Goal: Task Accomplishment & Management: Manage account settings

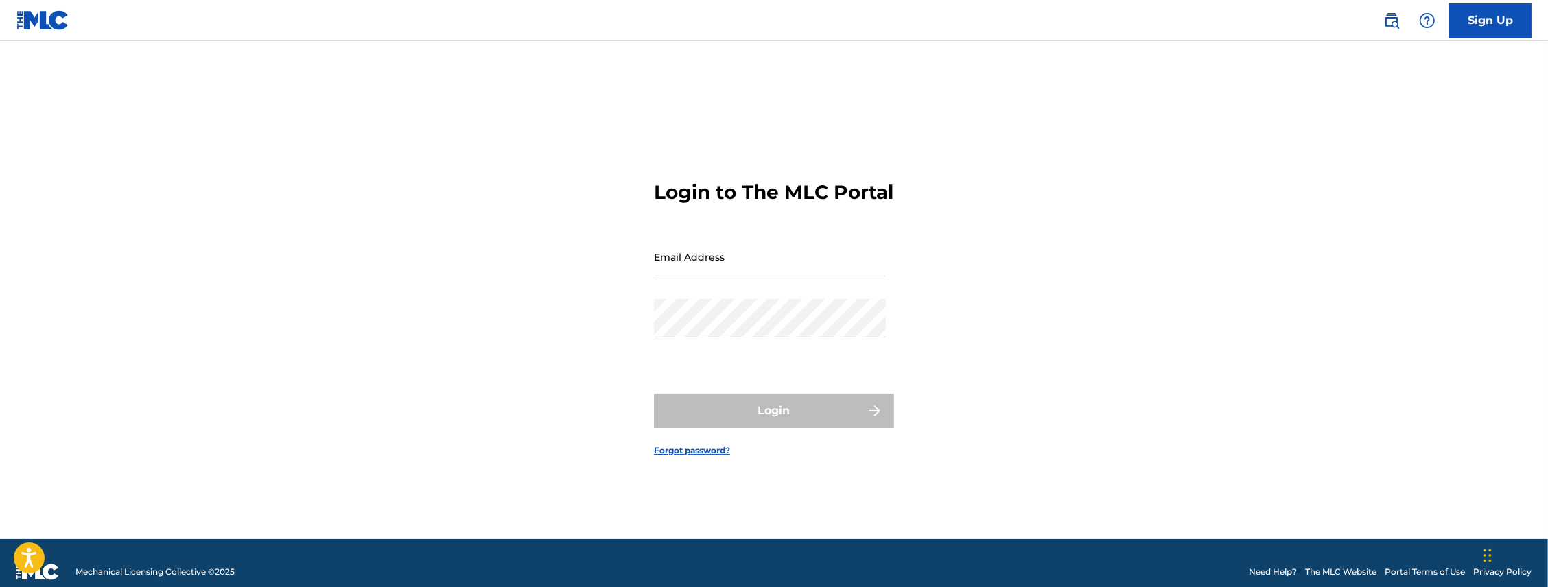
click at [724, 277] on input "Email Address" at bounding box center [770, 256] width 232 height 39
type input "[PERSON_NAME][EMAIL_ADDRESS][DOMAIN_NAME]"
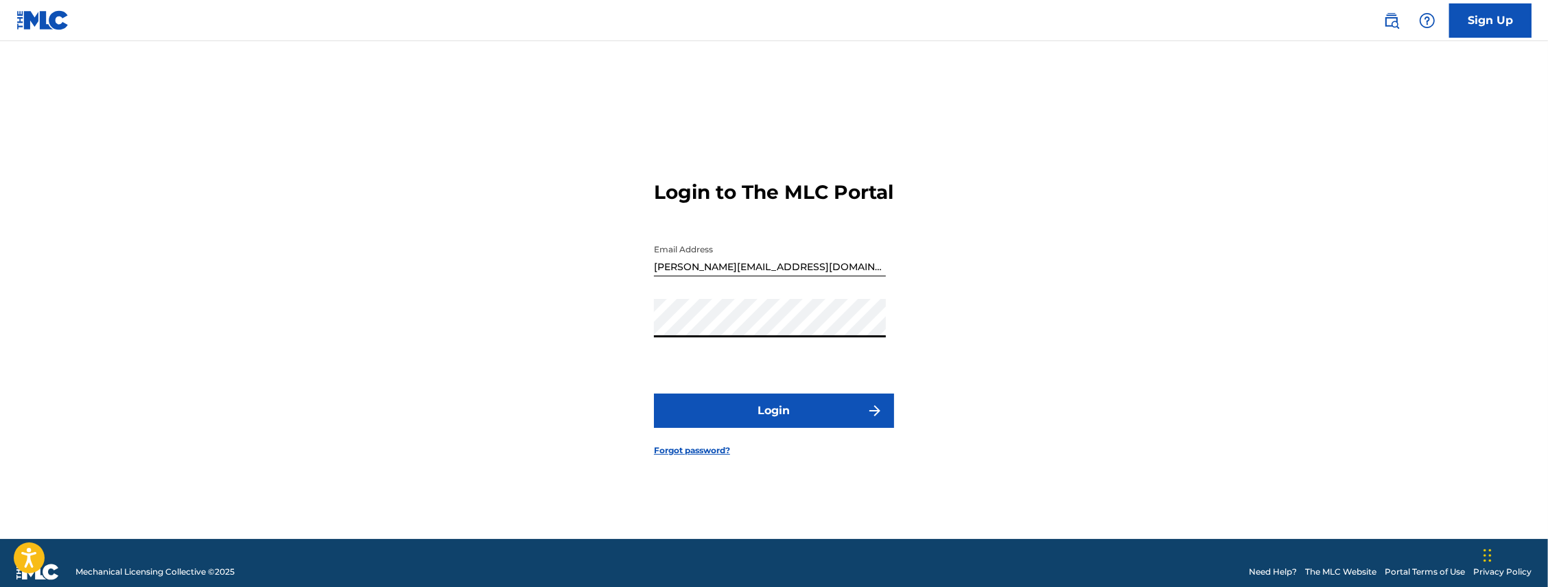
click at [775, 420] on button "Login" at bounding box center [774, 411] width 240 height 34
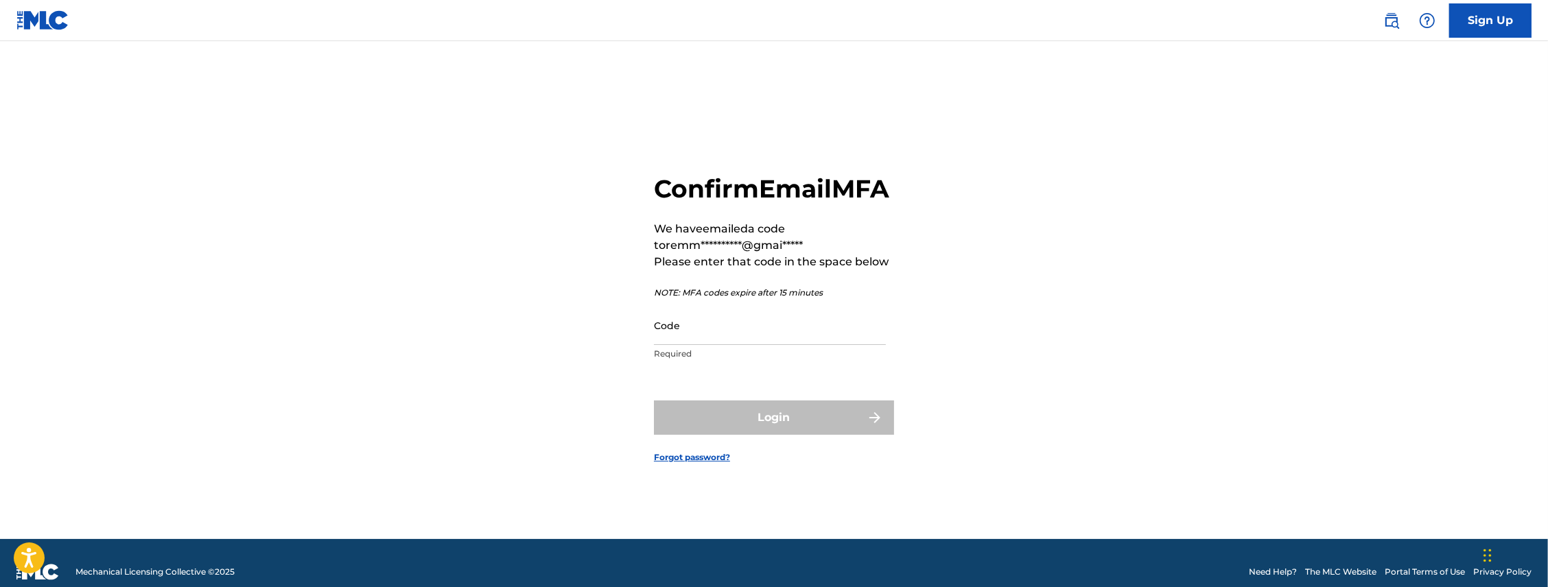
click at [693, 345] on input "Code" at bounding box center [770, 325] width 232 height 39
paste input "Your email MFA code is: 584574"
drag, startPoint x: 775, startPoint y: 354, endPoint x: 321, endPoint y: 399, distance: 456.4
click at [321, 399] on div "**********" at bounding box center [774, 307] width 961 height 464
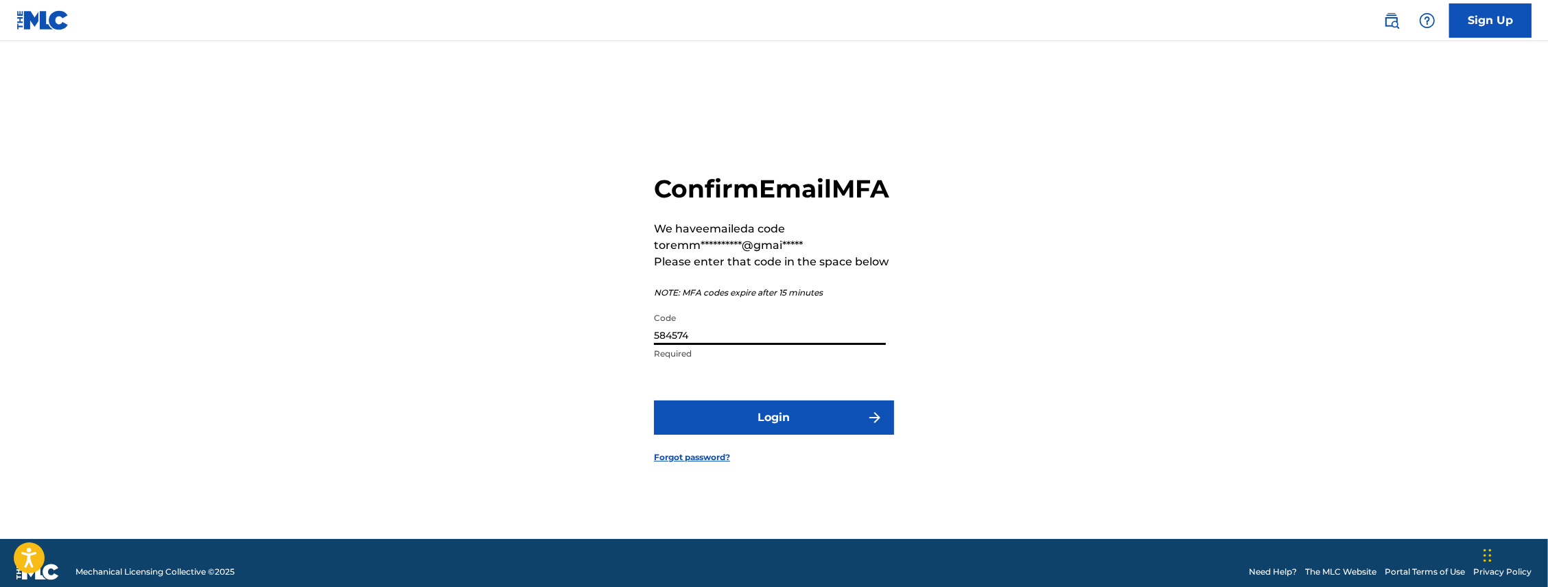
type input "584574"
click at [757, 432] on button "Login" at bounding box center [774, 418] width 240 height 34
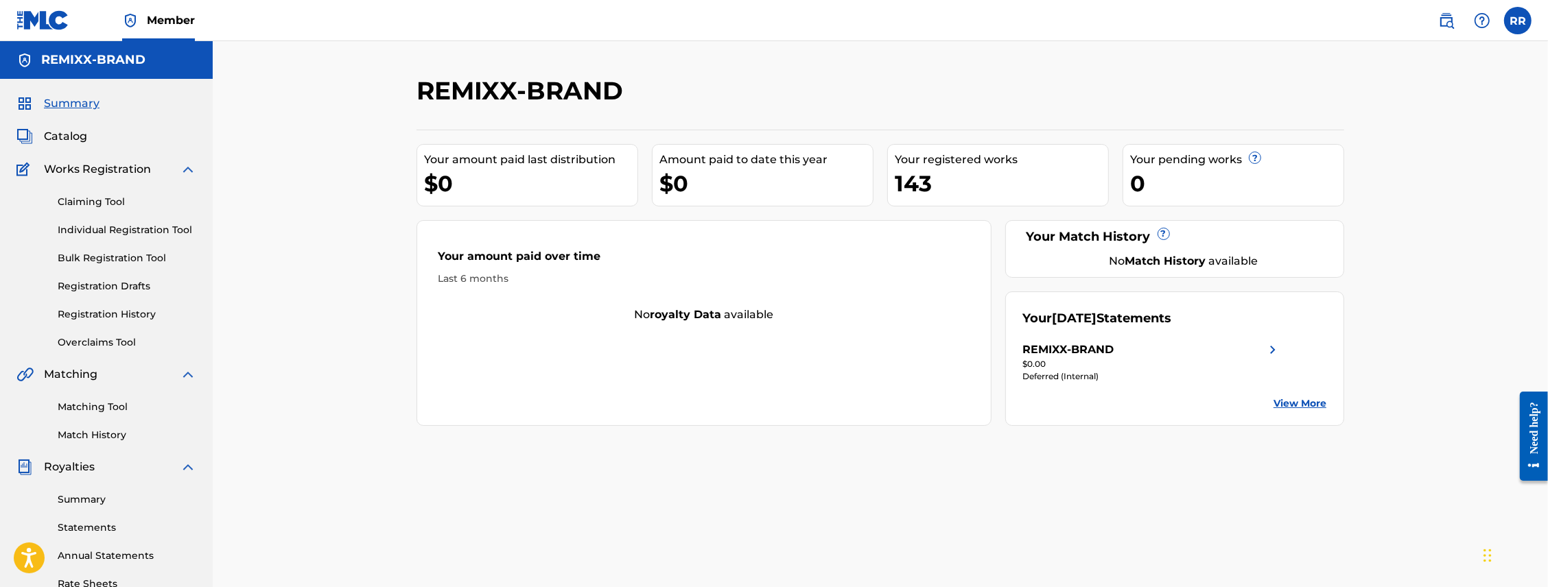
click at [93, 202] on link "Claiming Tool" at bounding box center [127, 202] width 139 height 14
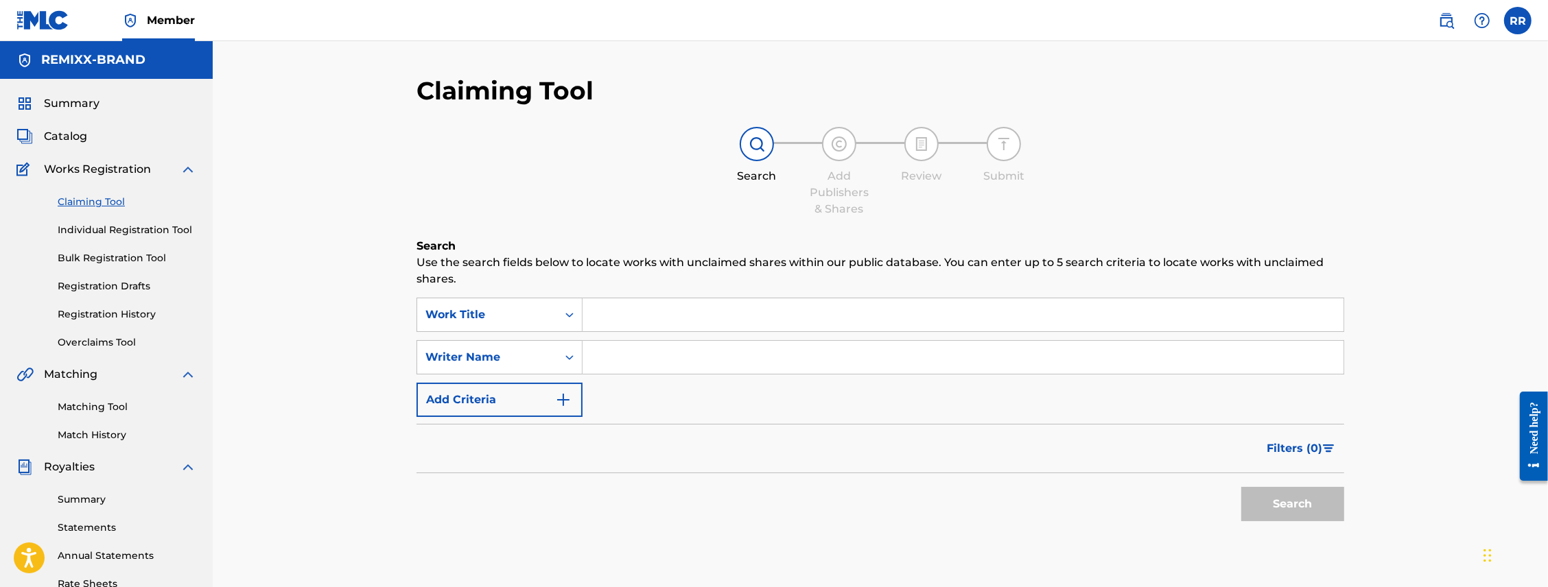
click at [77, 96] on span "Summary" at bounding box center [72, 103] width 56 height 16
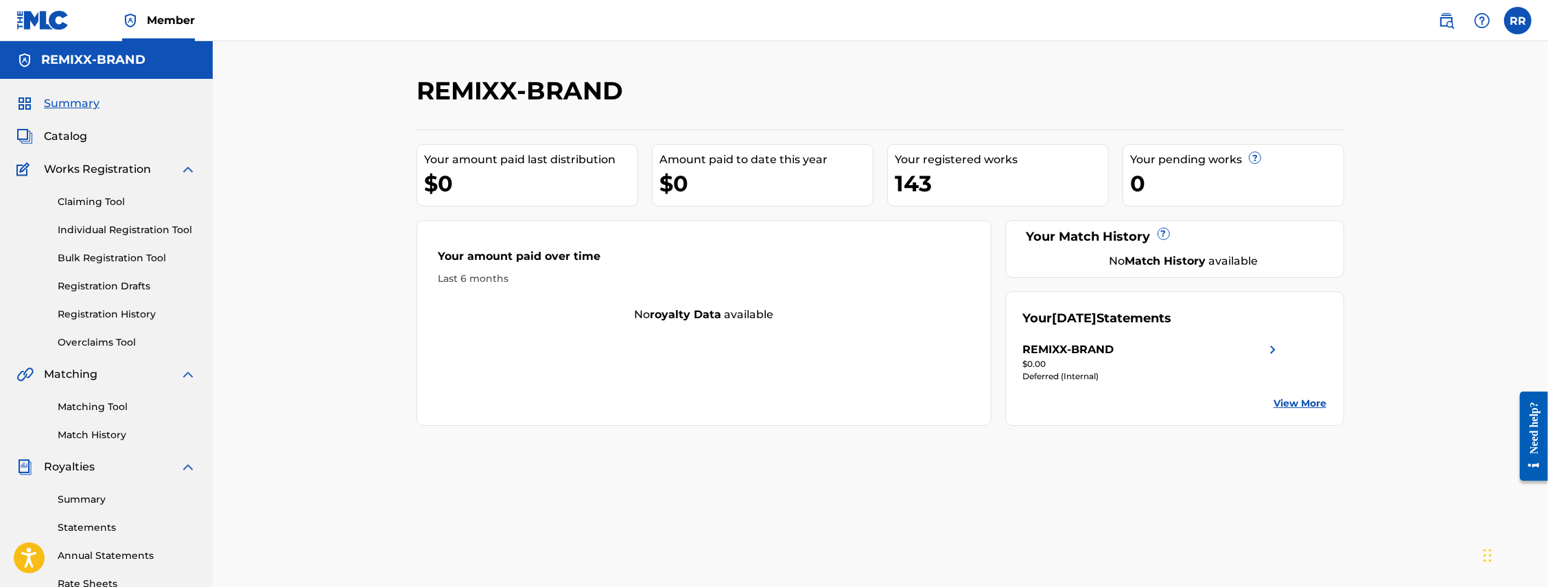
click at [1265, 345] on img at bounding box center [1273, 350] width 16 height 16
